Goal: Find specific page/section: Find specific page/section

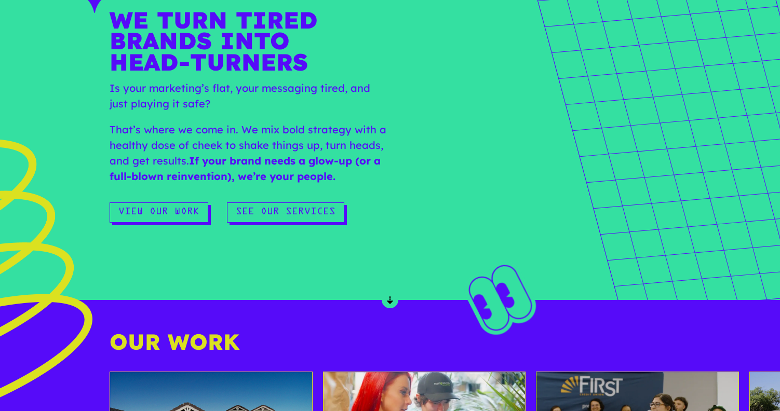
scroll to position [571, 0]
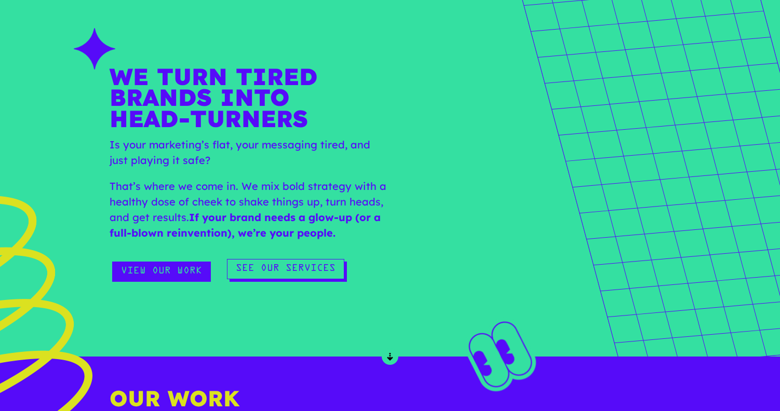
click at [172, 274] on link "View Our Work" at bounding box center [161, 272] width 99 height 20
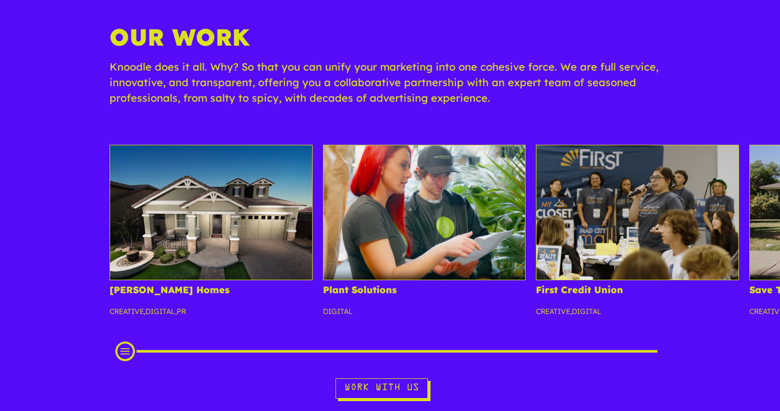
scroll to position [156, 0]
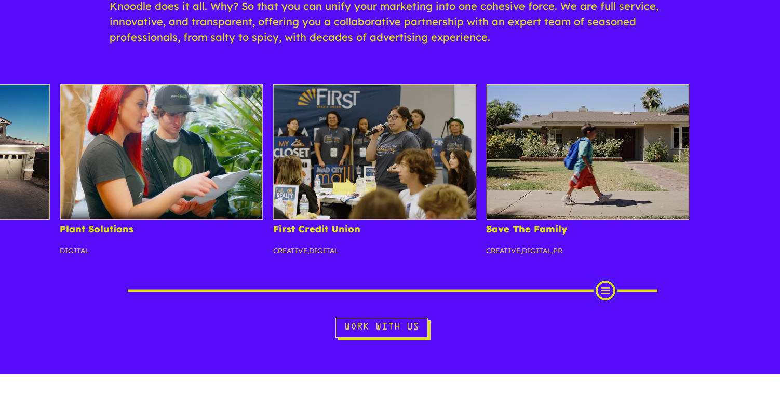
drag, startPoint x: 124, startPoint y: 297, endPoint x: 604, endPoint y: 271, distance: 481.1
click at [604, 271] on div "Fulton Homes Creative , Digital , PR Plant Solutions Digital First Credit Union…" at bounding box center [390, 192] width 780 height 217
click at [603, 141] on img at bounding box center [588, 151] width 203 height 135
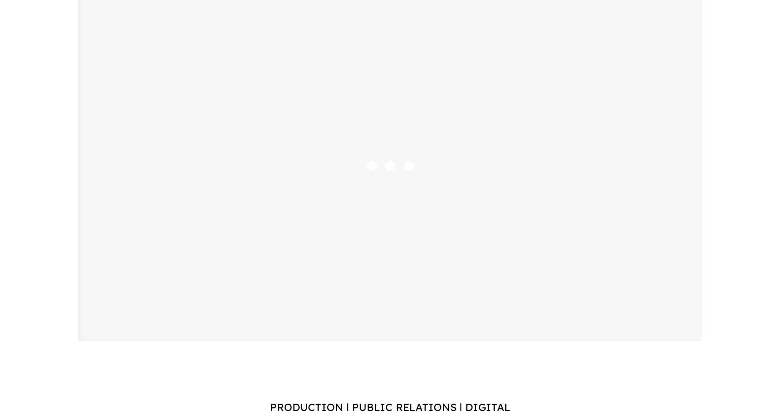
click at [45, 273] on div "Save The Family PRODUCTION | PUBLIC RELATIONS | DIGITAL" at bounding box center [390, 183] width 780 height 619
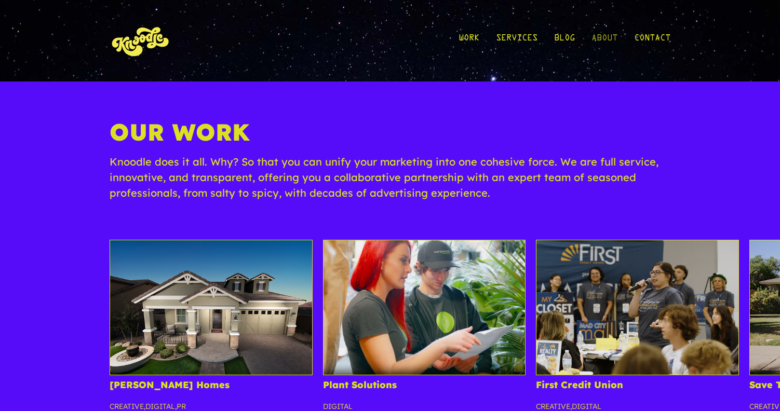
click at [605, 38] on link "About" at bounding box center [605, 41] width 26 height 48
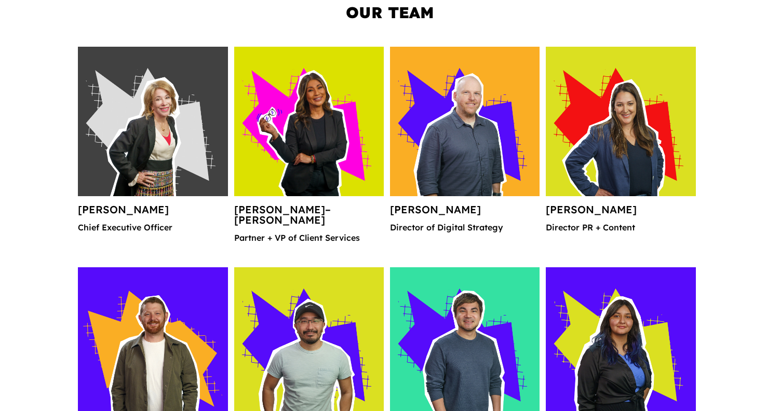
click at [315, 126] on img at bounding box center [309, 122] width 150 height 150
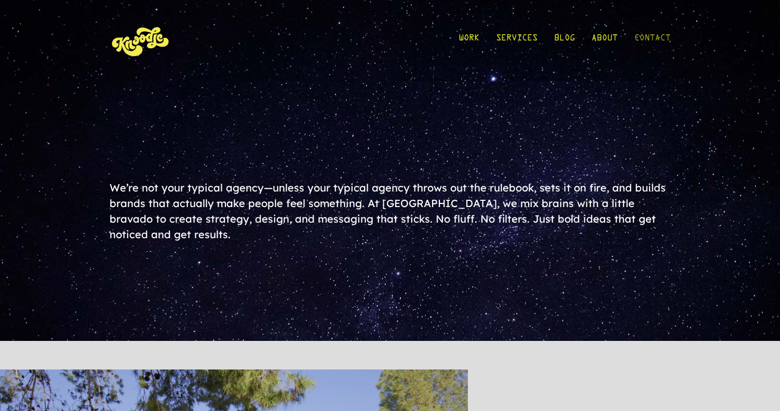
click at [655, 38] on link "Contact" at bounding box center [652, 41] width 36 height 48
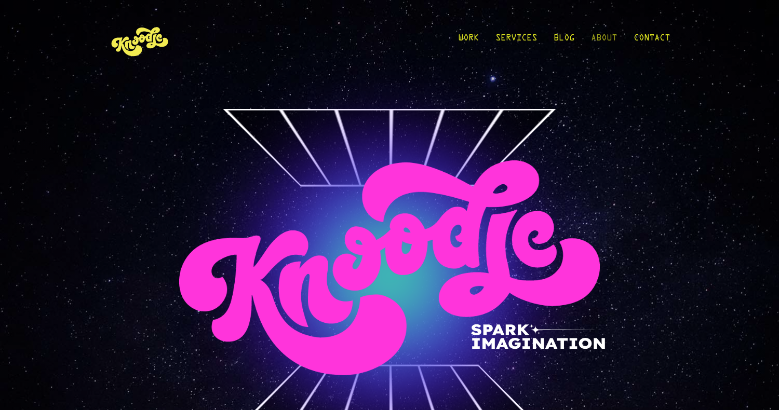
click at [601, 37] on link "About" at bounding box center [604, 41] width 26 height 48
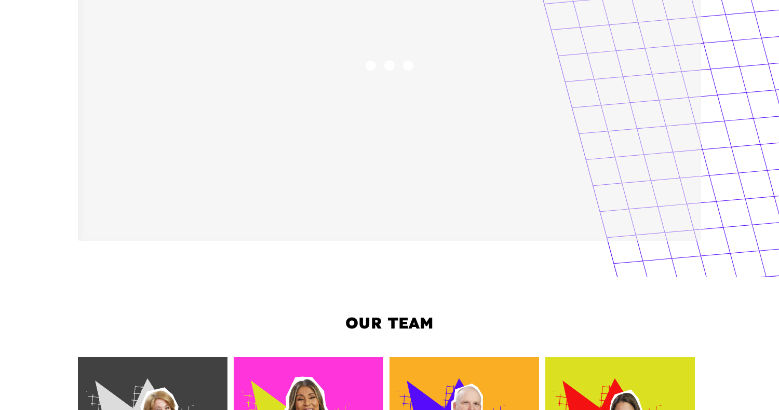
scroll to position [675, 0]
